Goal: Transaction & Acquisition: Purchase product/service

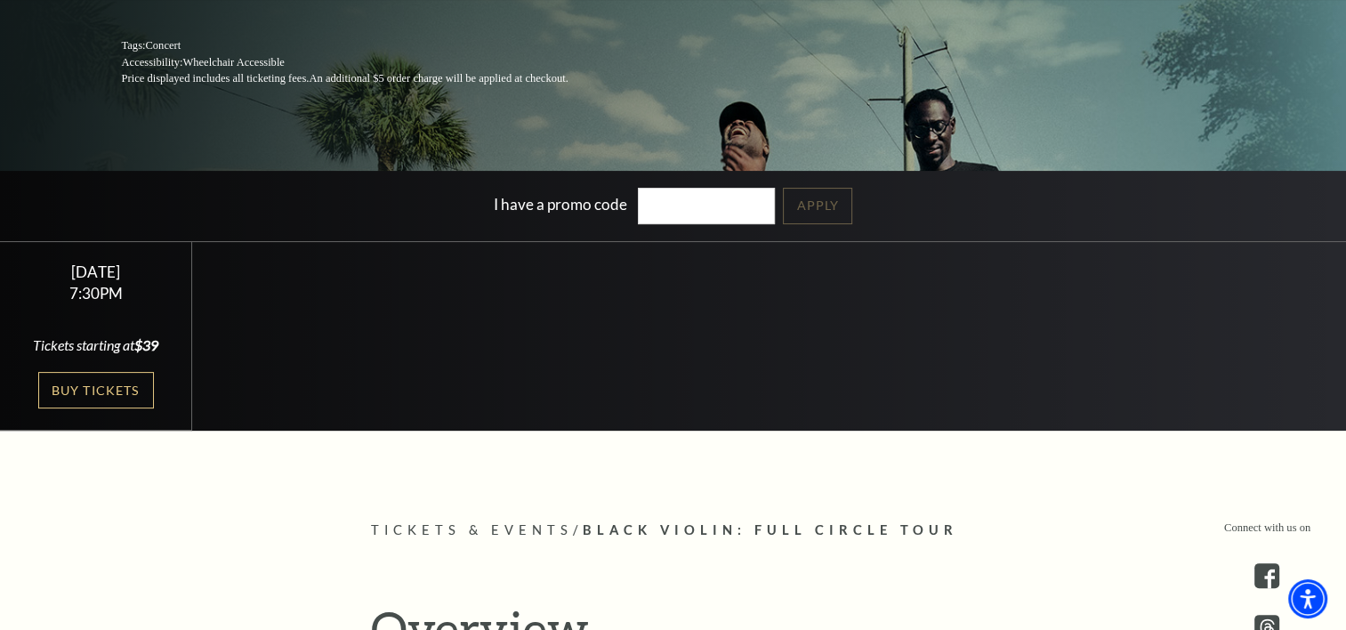
scroll to position [356, 0]
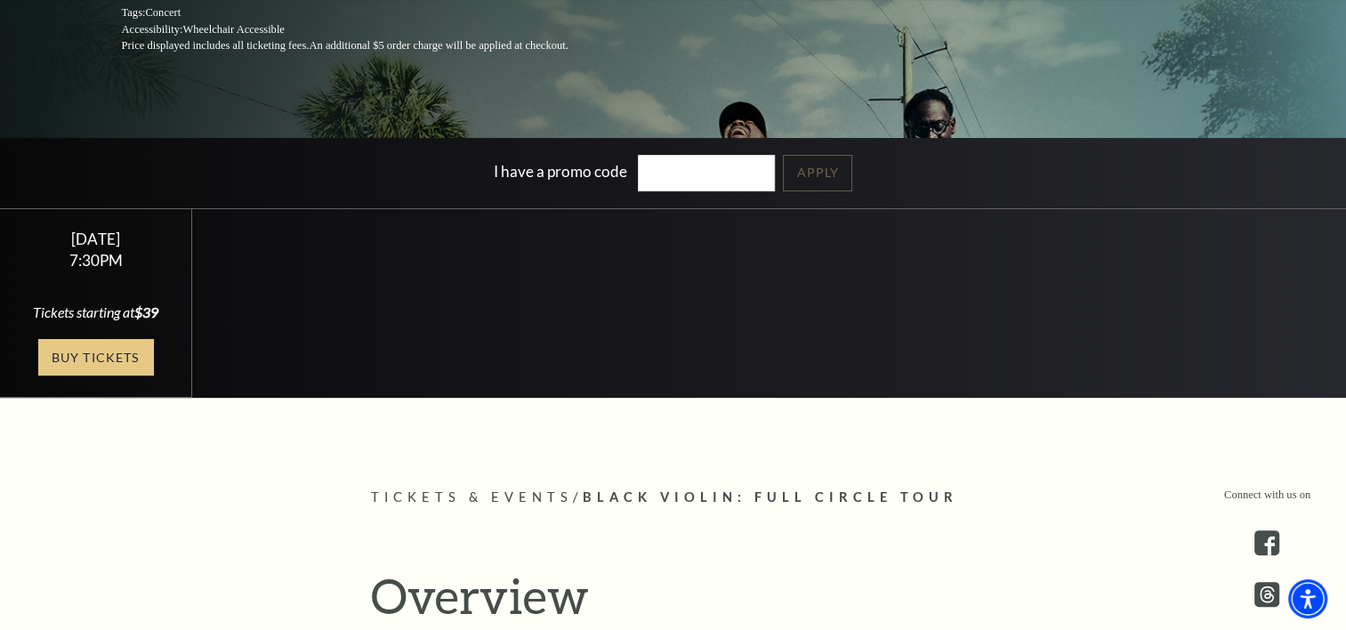
click at [79, 373] on link "Buy Tickets" at bounding box center [96, 357] width 116 height 36
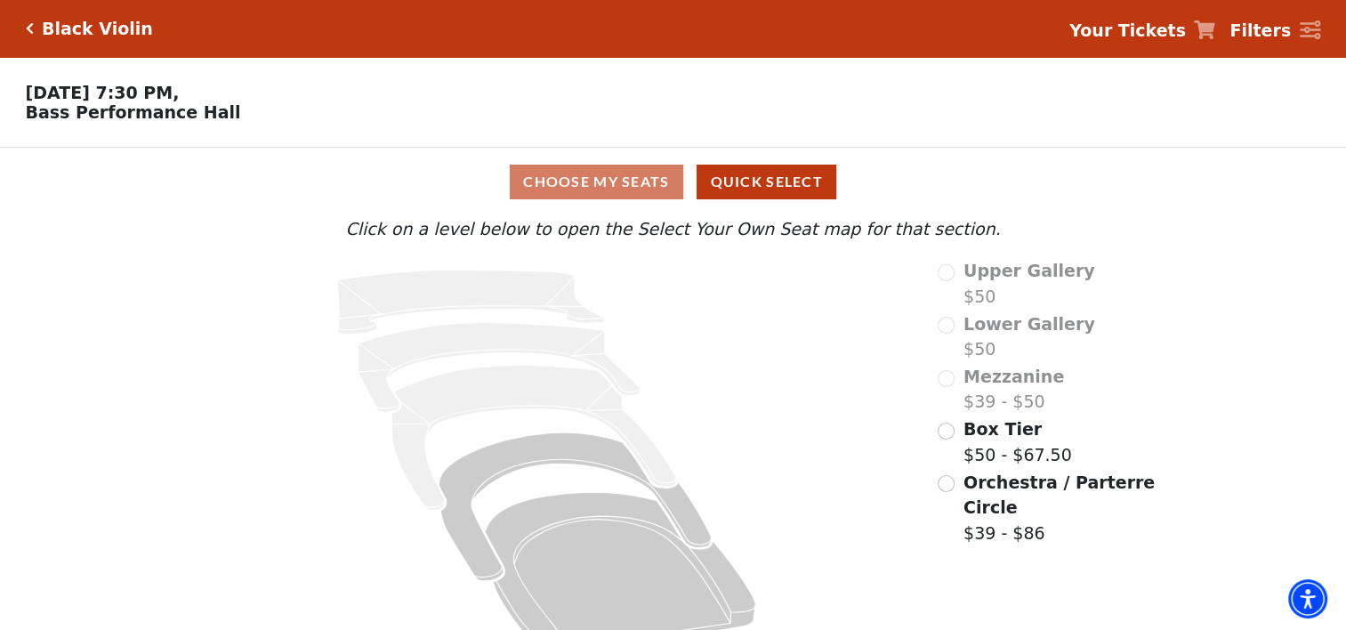
scroll to position [43, 0]
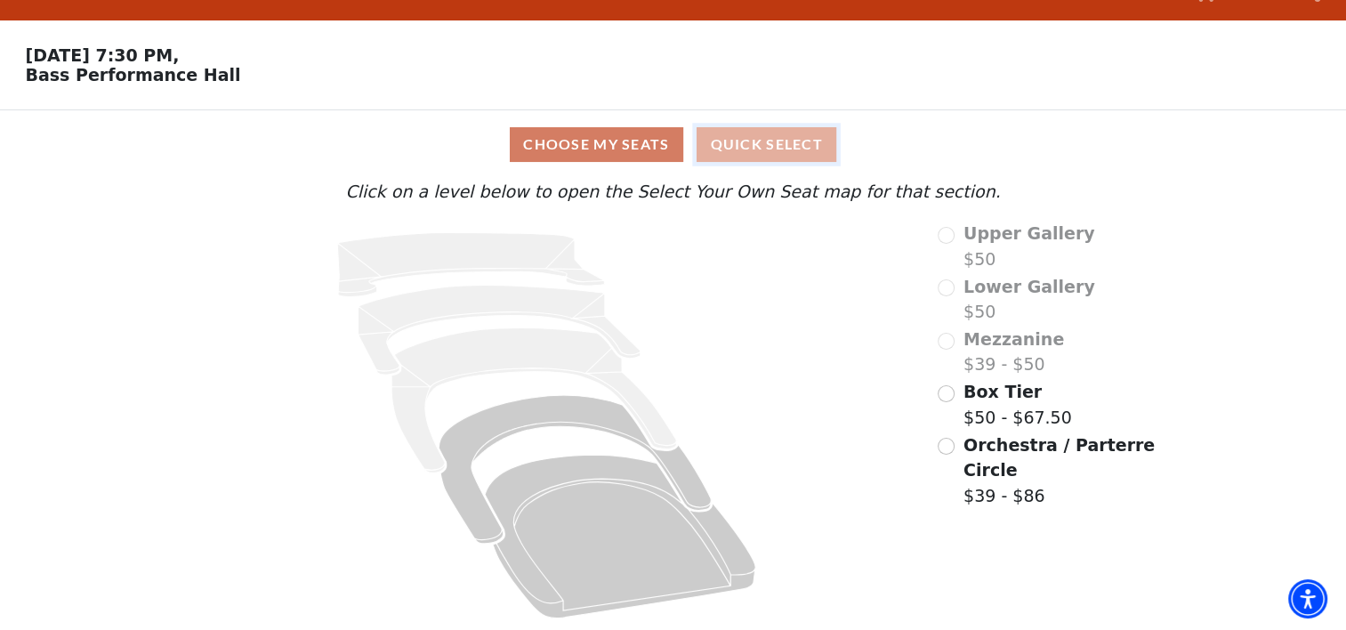
click at [791, 135] on button "Quick Select" at bounding box center [766, 144] width 140 height 35
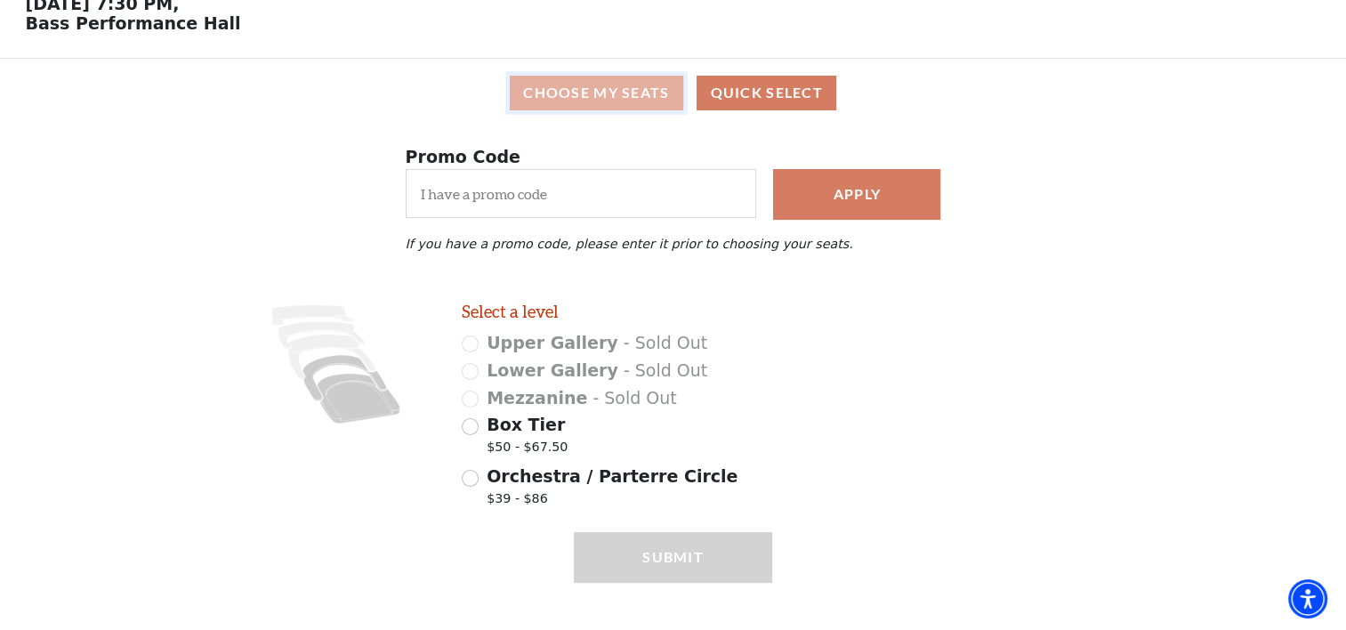
click at [594, 100] on button "Choose My Seats" at bounding box center [596, 93] width 173 height 35
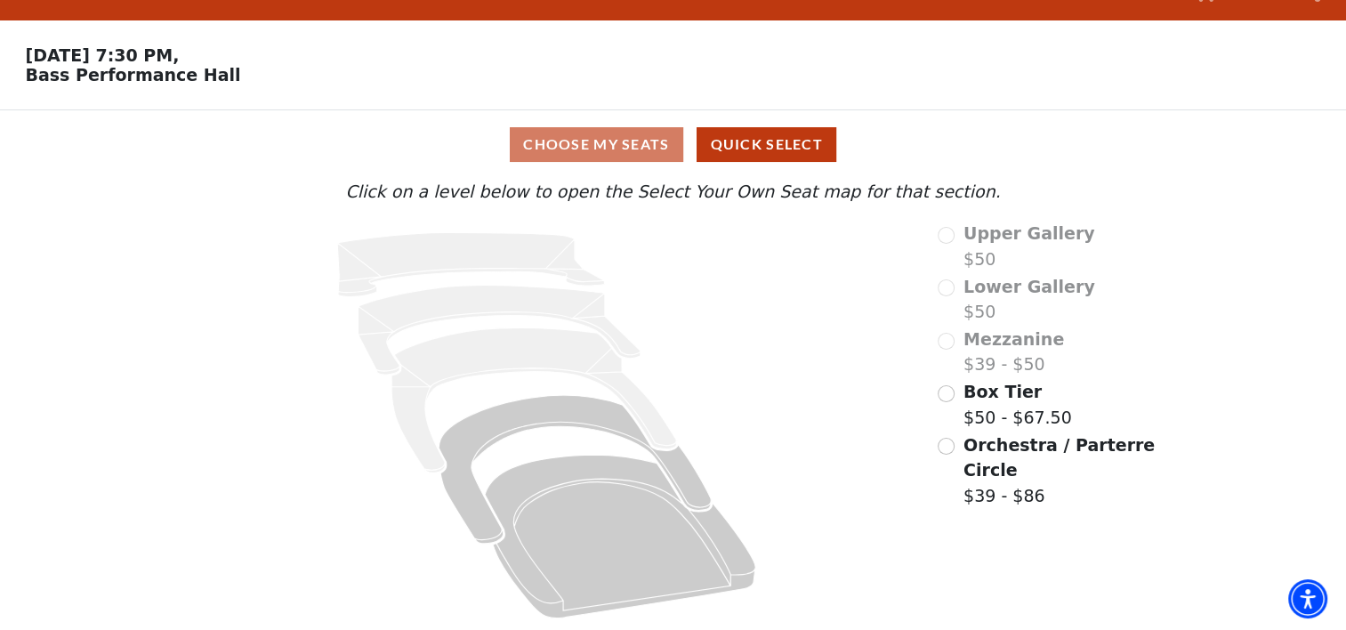
scroll to position [43, 0]
click at [786, 137] on button "Quick Select" at bounding box center [766, 144] width 140 height 35
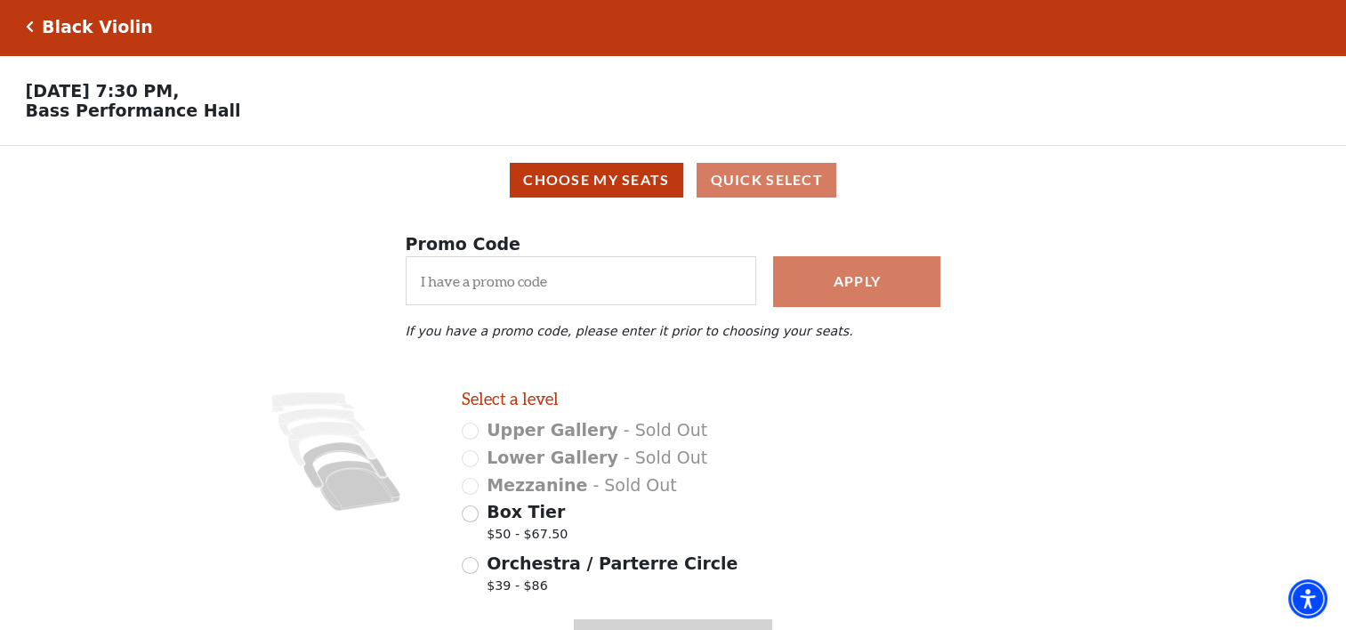
scroll to position [0, 0]
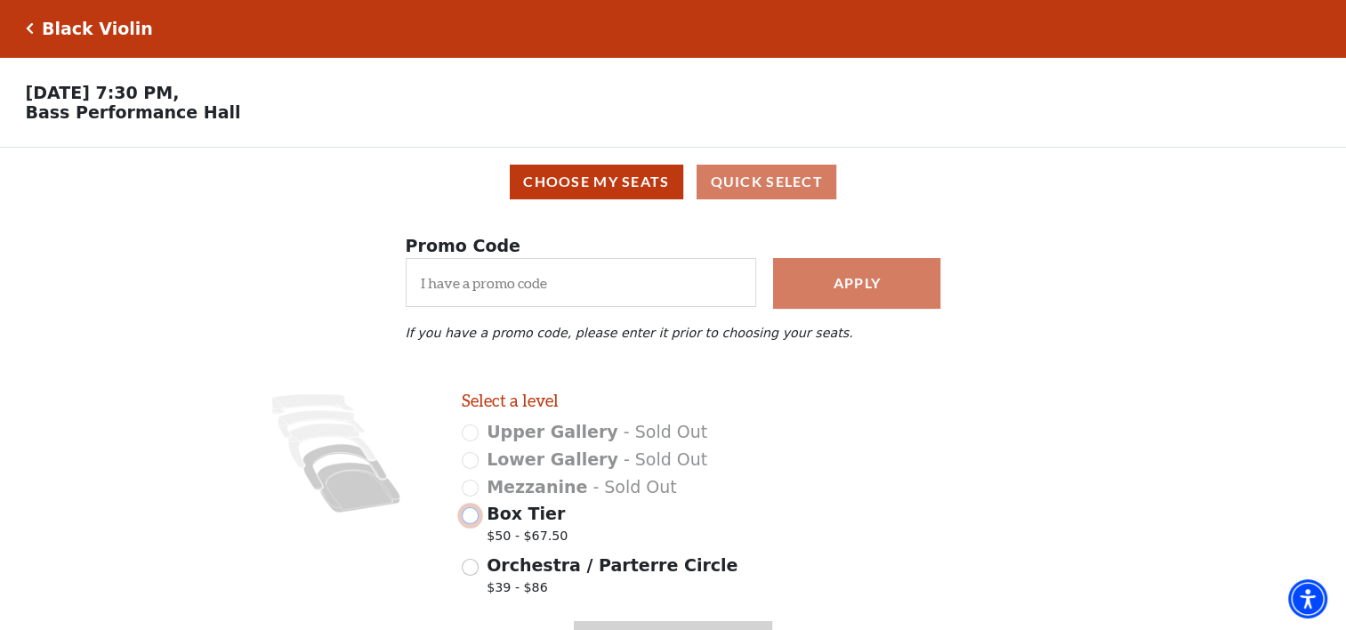
click at [470, 523] on input "Box Tier $50 - $67.50" at bounding box center [470, 515] width 17 height 17
radio input "true"
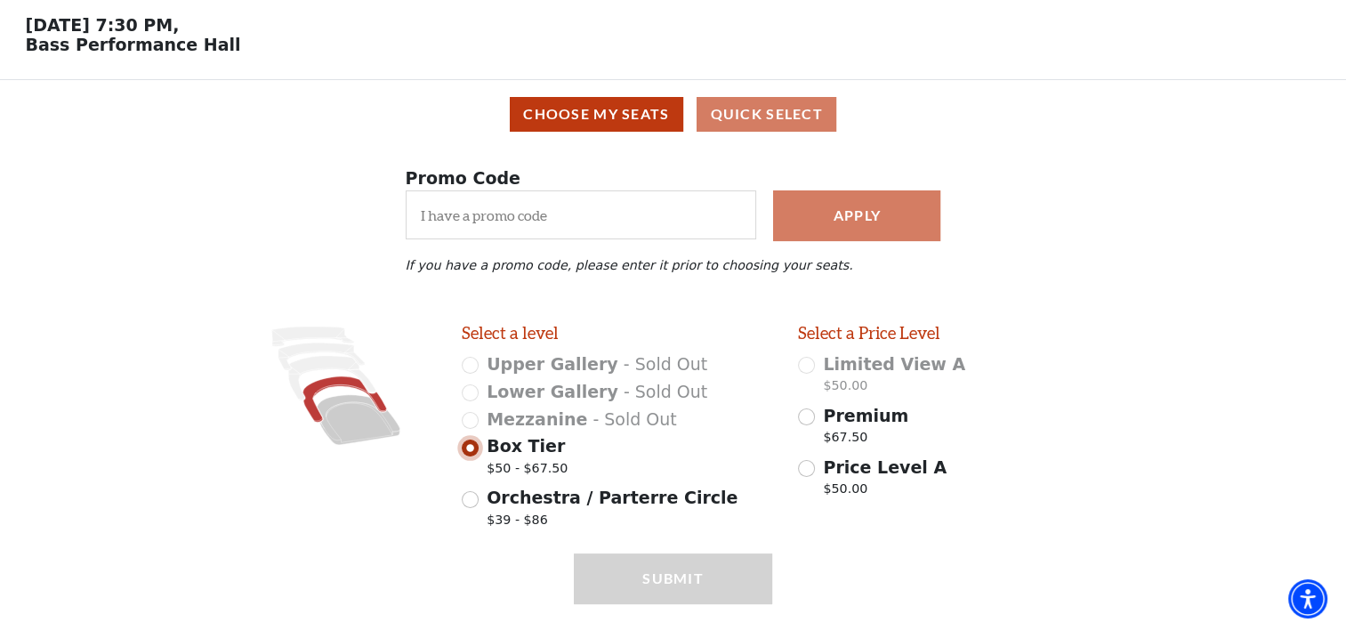
scroll to position [117, 0]
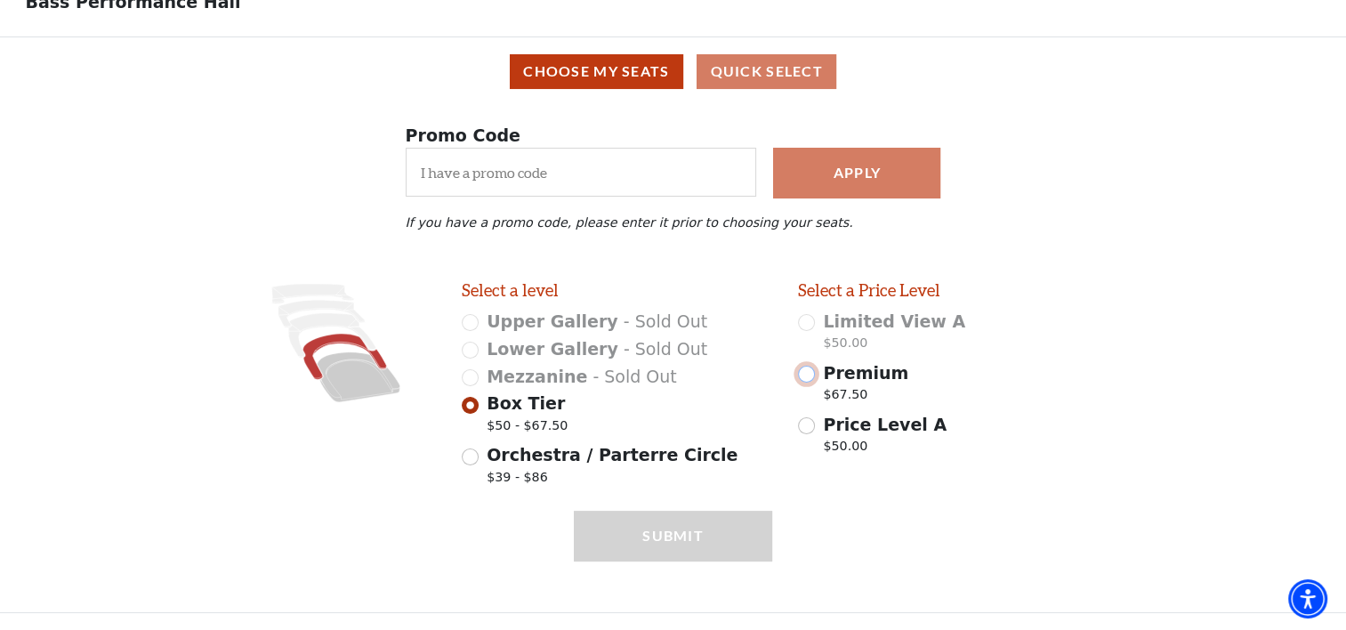
click at [799, 370] on input "Premium $67.50" at bounding box center [806, 374] width 17 height 17
radio input "true"
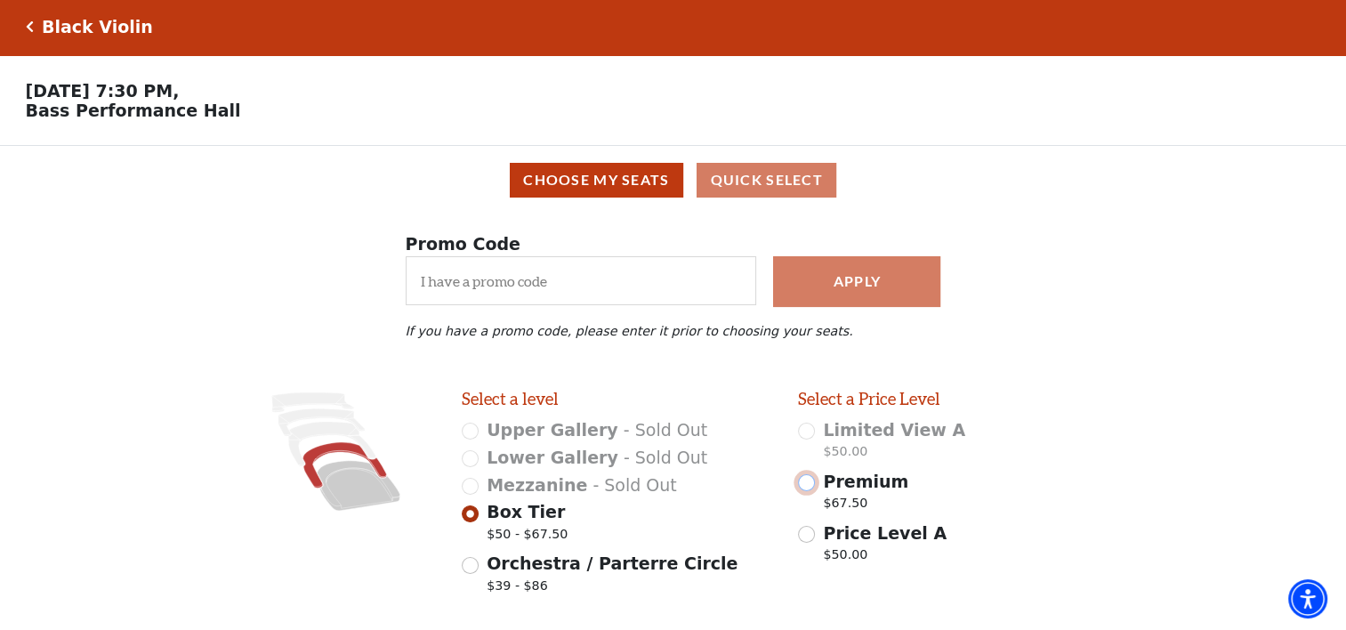
scroll to position [0, 0]
